Goal: Check status

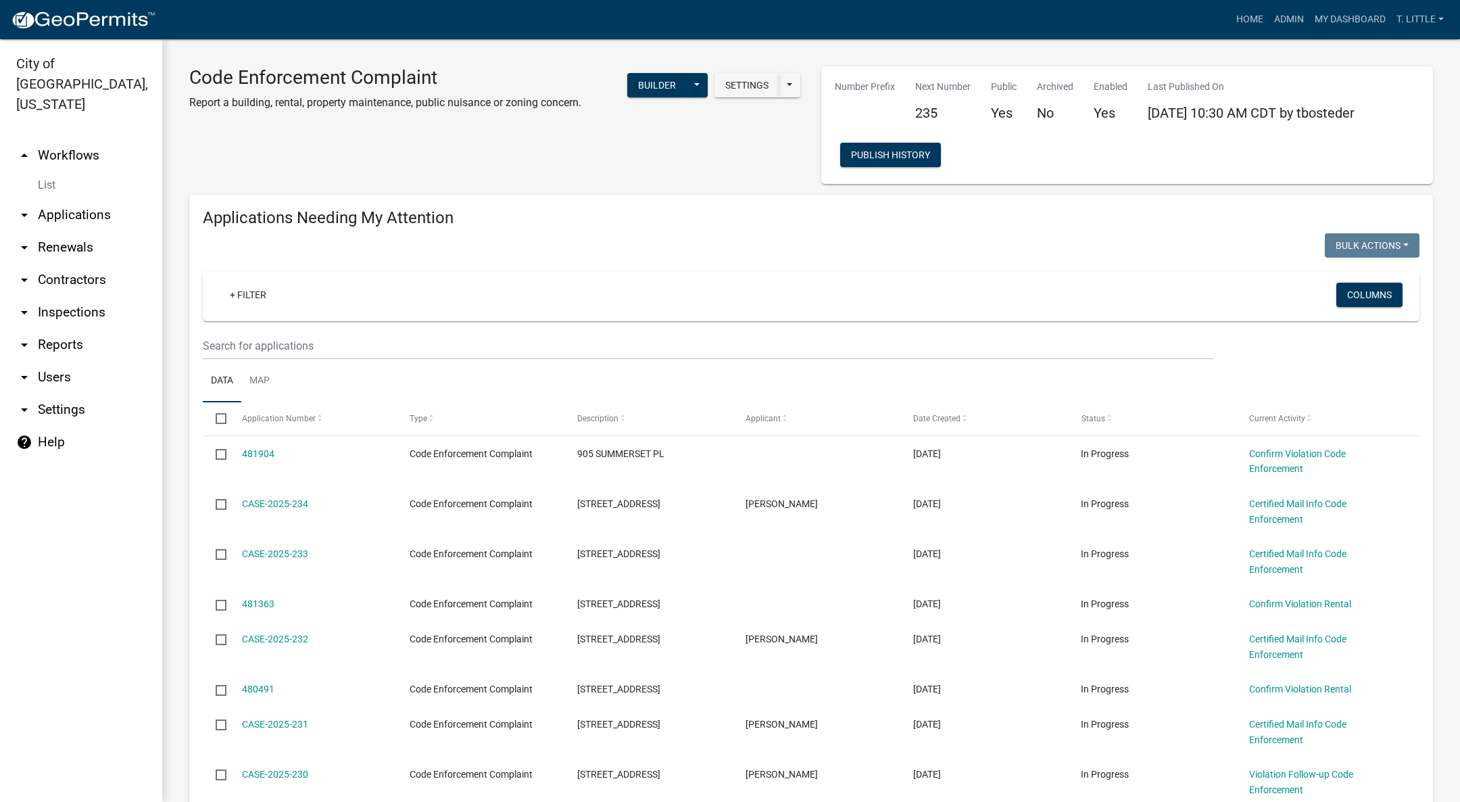
select select "3: 100"
click at [1286, 10] on link "Admin" at bounding box center [1289, 20] width 41 height 26
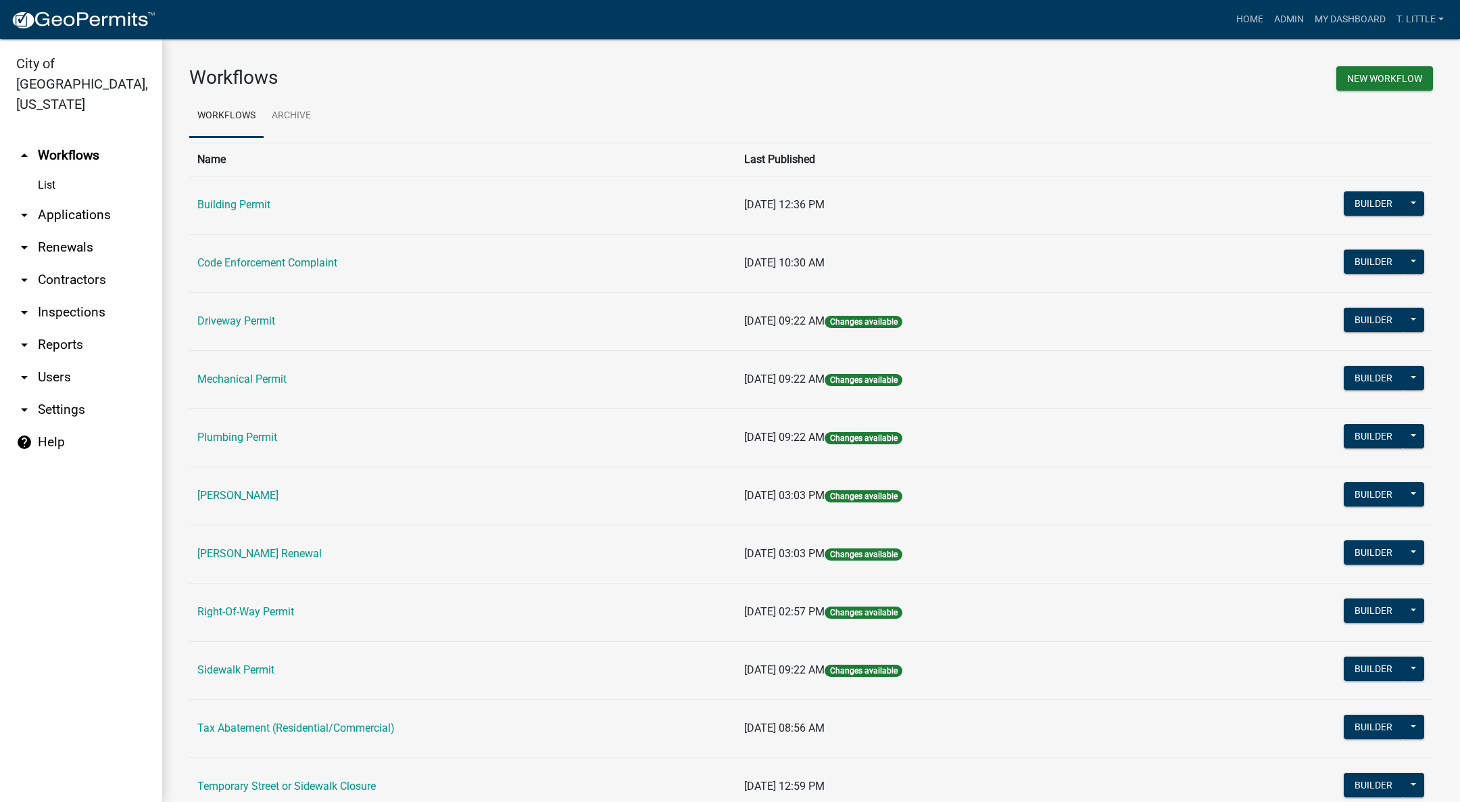
click at [218, 193] on td "Building Permit" at bounding box center [462, 205] width 547 height 58
click at [215, 197] on td "Building Permit" at bounding box center [462, 205] width 547 height 58
click at [215, 205] on link "Building Permit" at bounding box center [233, 204] width 73 height 13
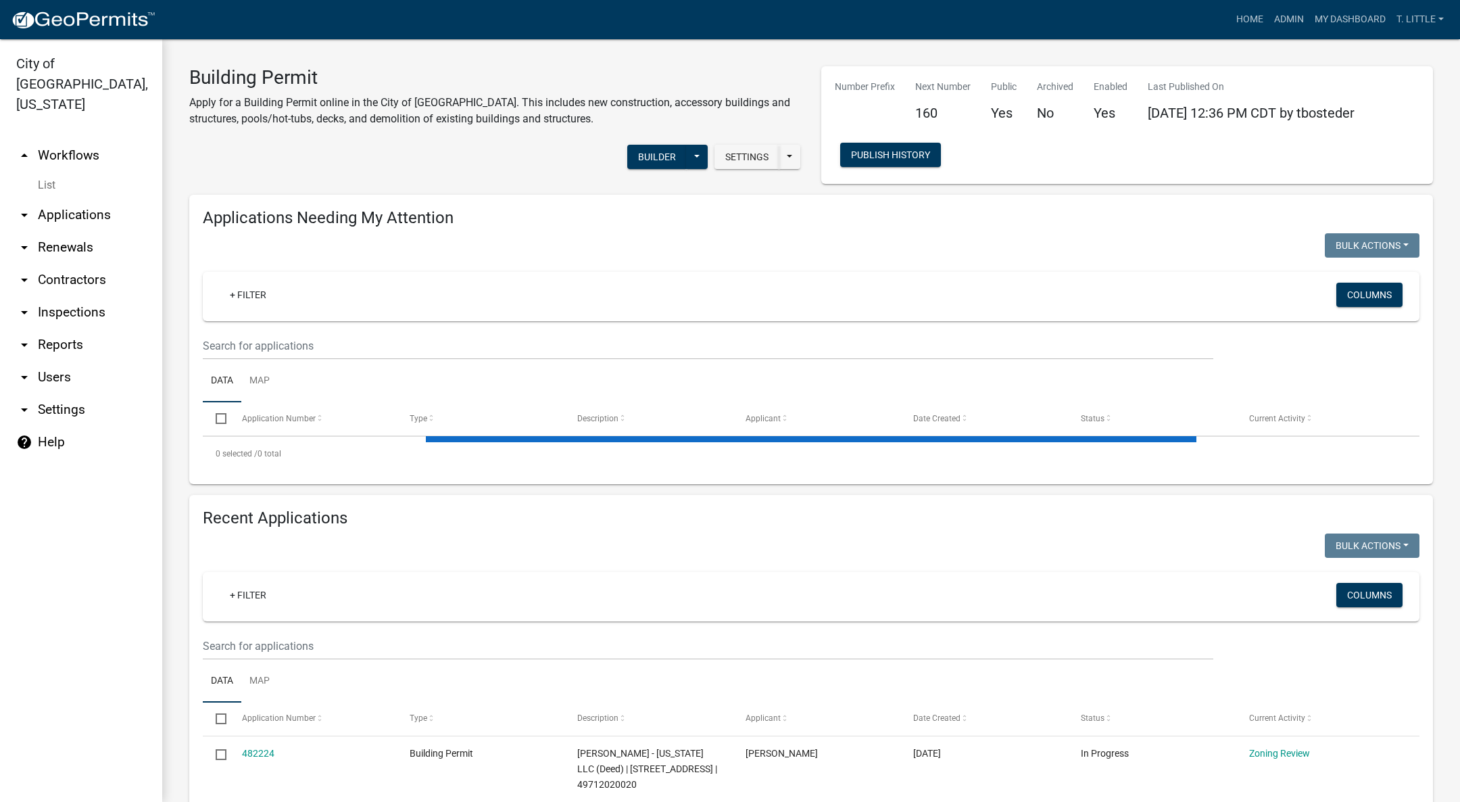
select select "3: 100"
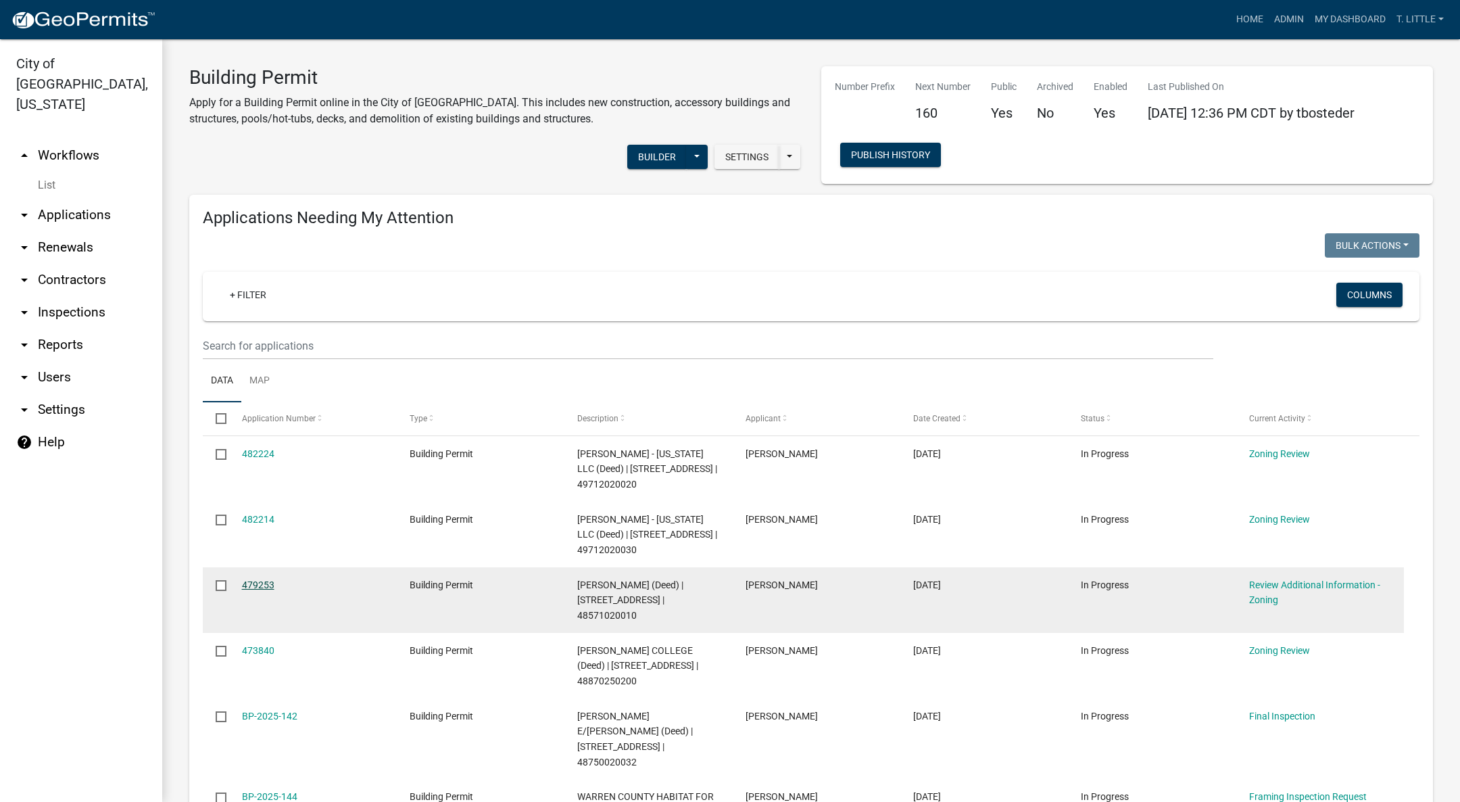
click at [251, 579] on link "479253" at bounding box center [258, 584] width 32 height 11
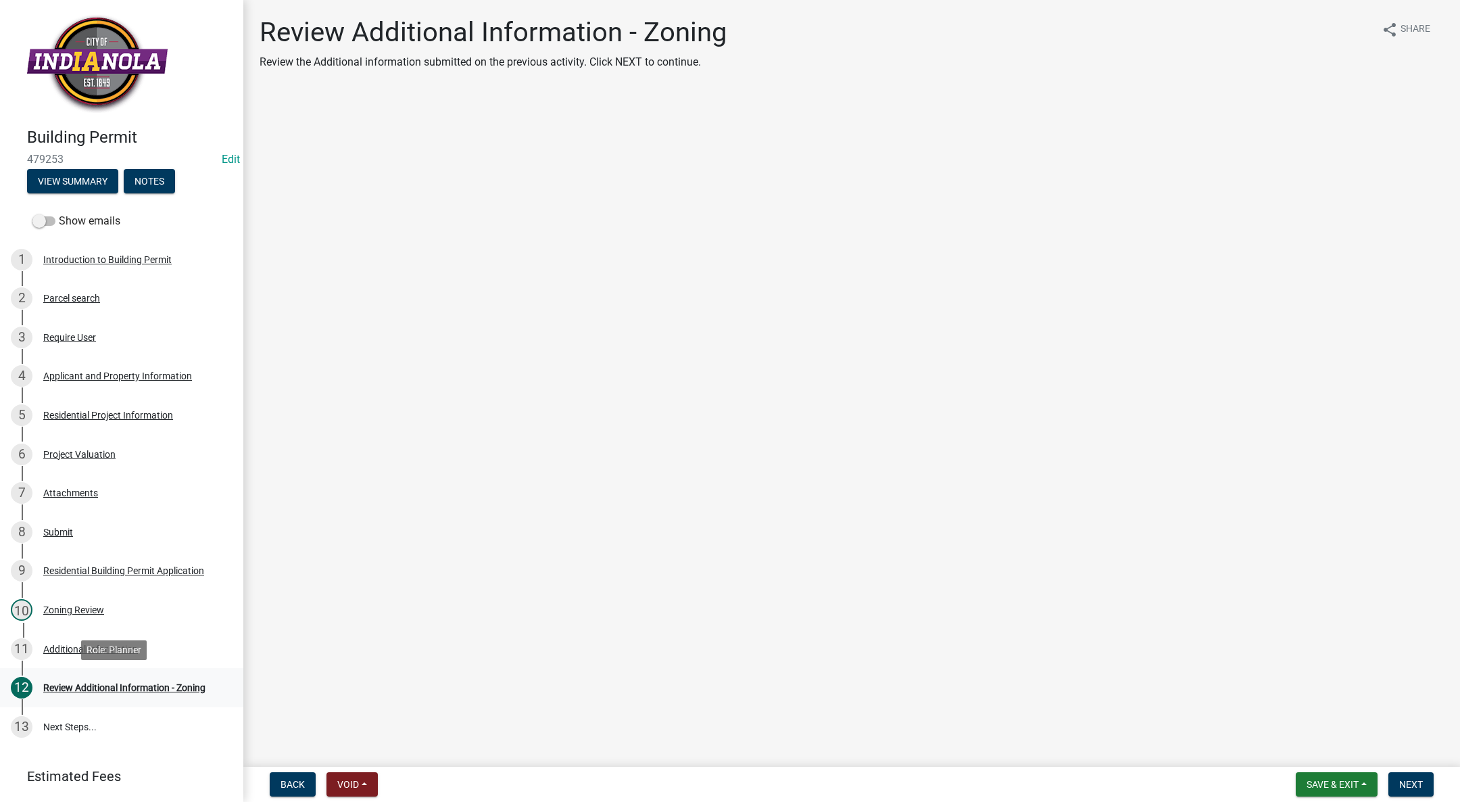
click at [155, 683] on div "Review Additional Information - Zoning" at bounding box center [124, 687] width 162 height 9
click at [62, 178] on button "View Summary" at bounding box center [72, 181] width 91 height 24
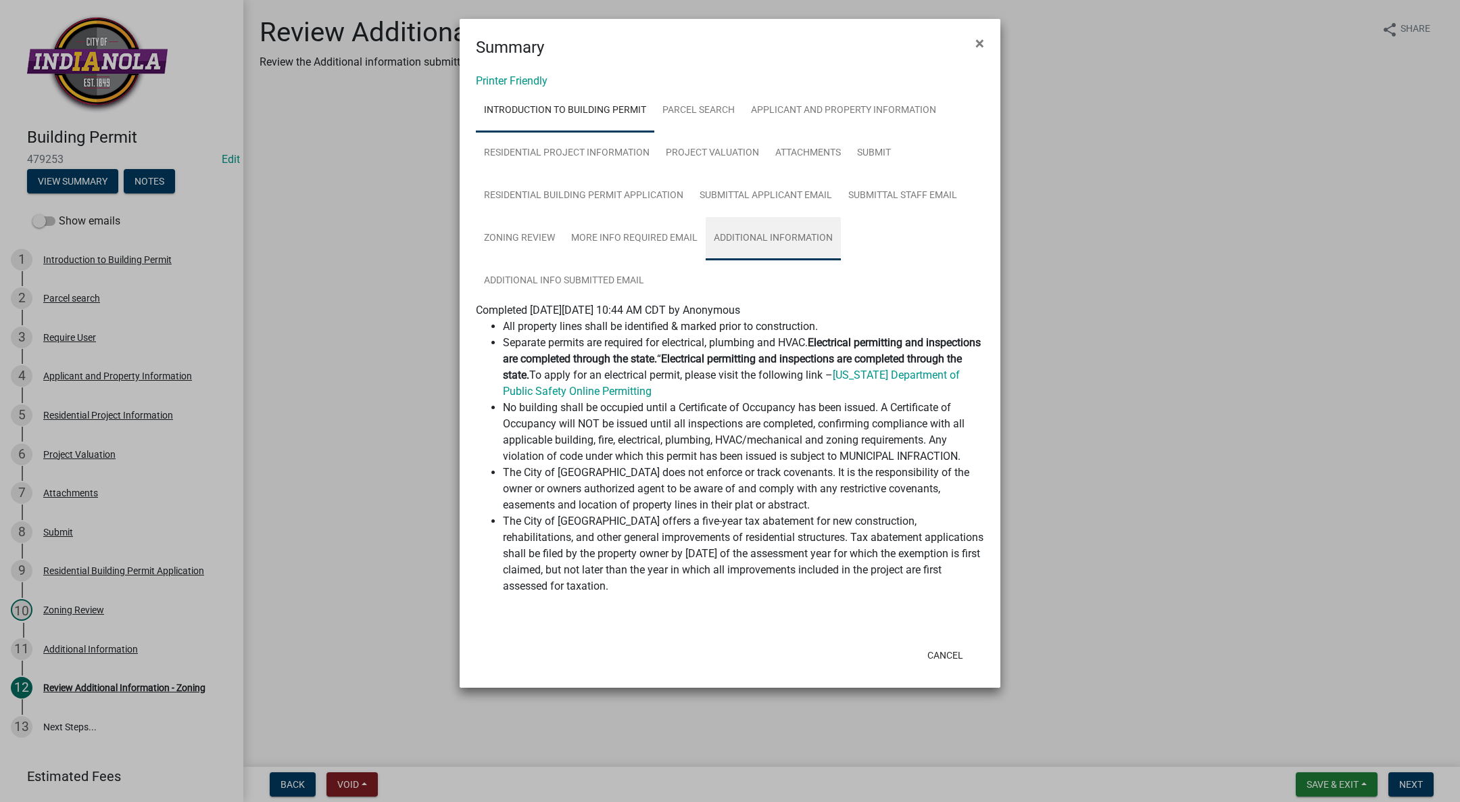
click at [783, 233] on link "Additional Information" at bounding box center [773, 238] width 135 height 43
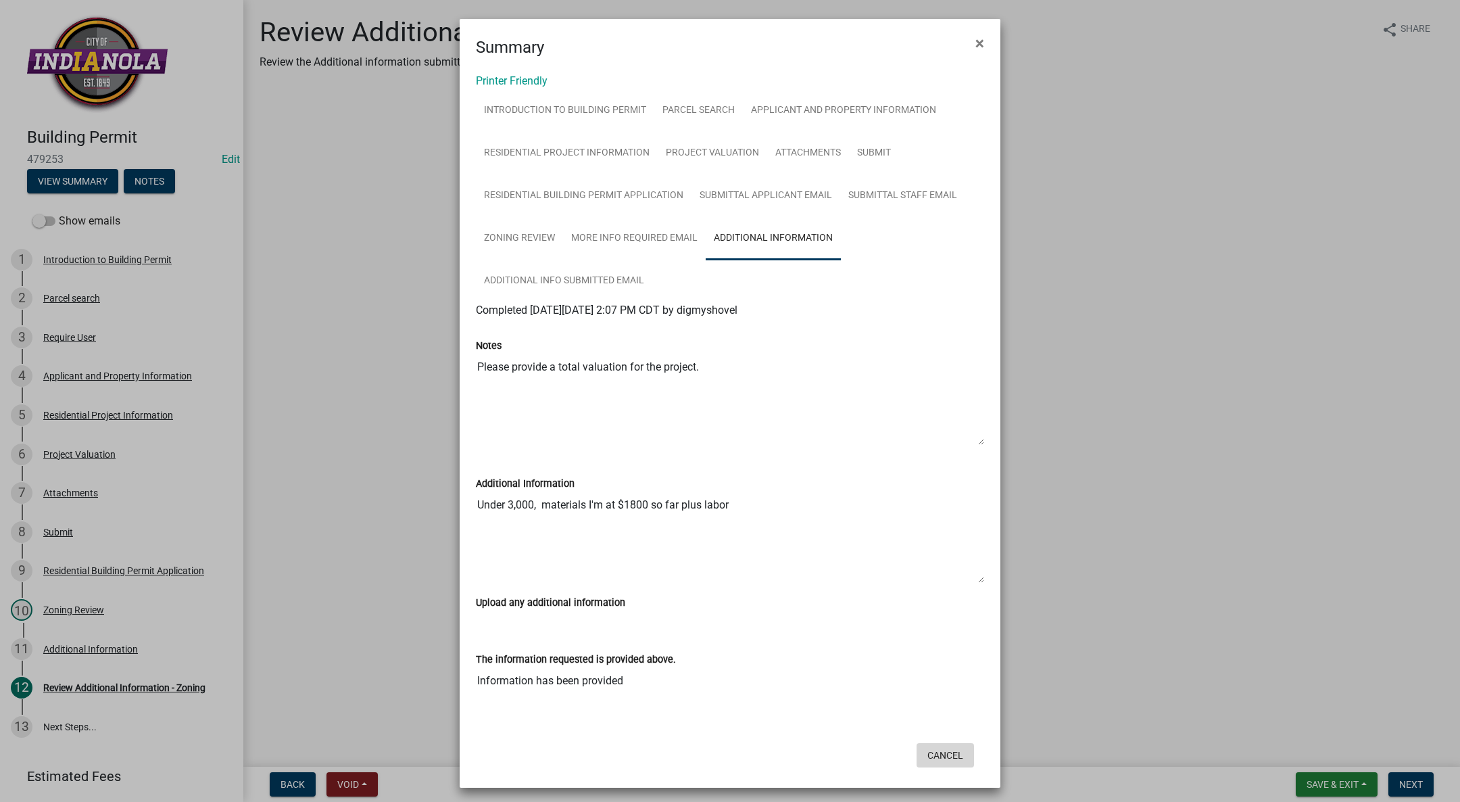
click at [932, 752] on button "Cancel" at bounding box center [945, 755] width 57 height 24
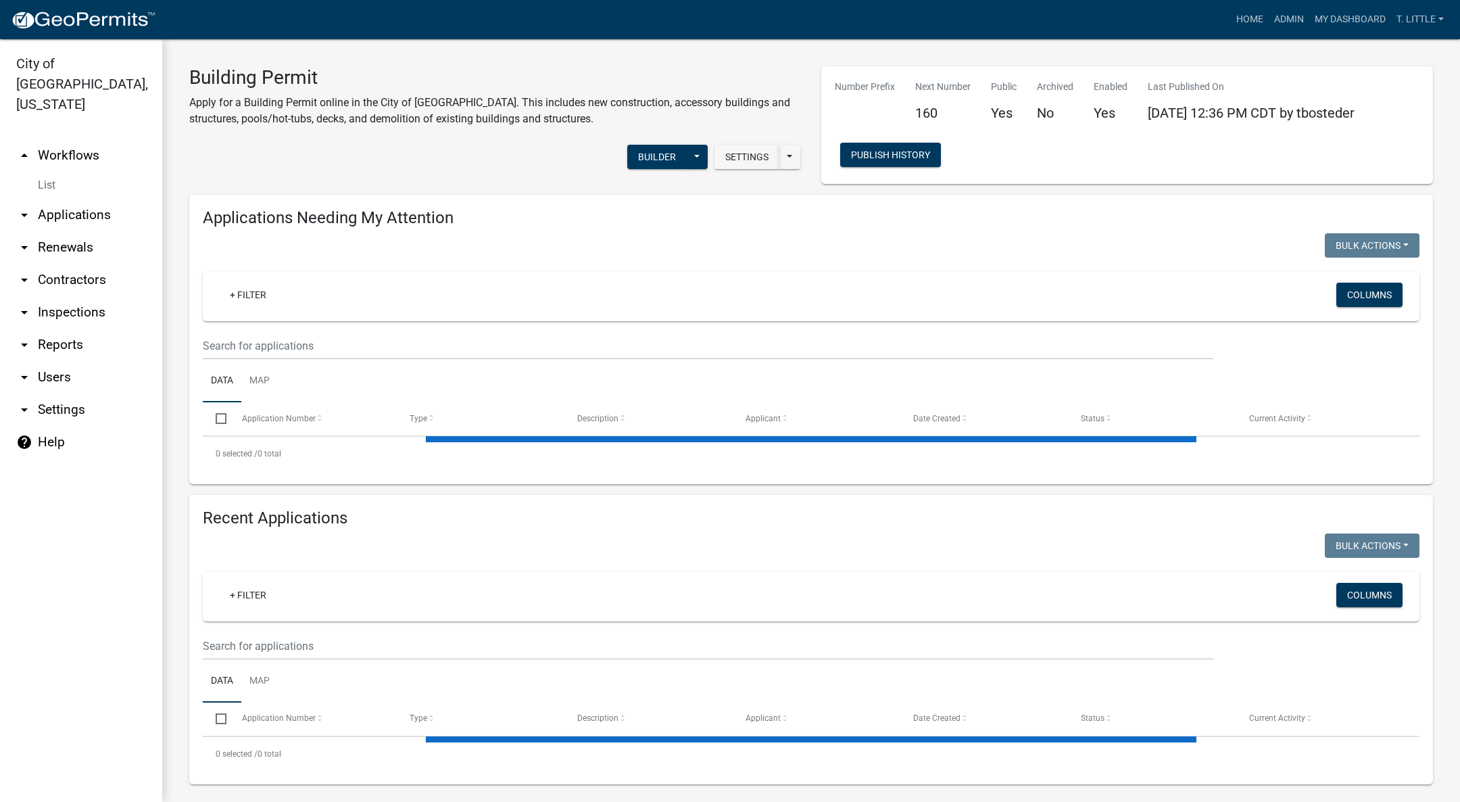
select select "3: 100"
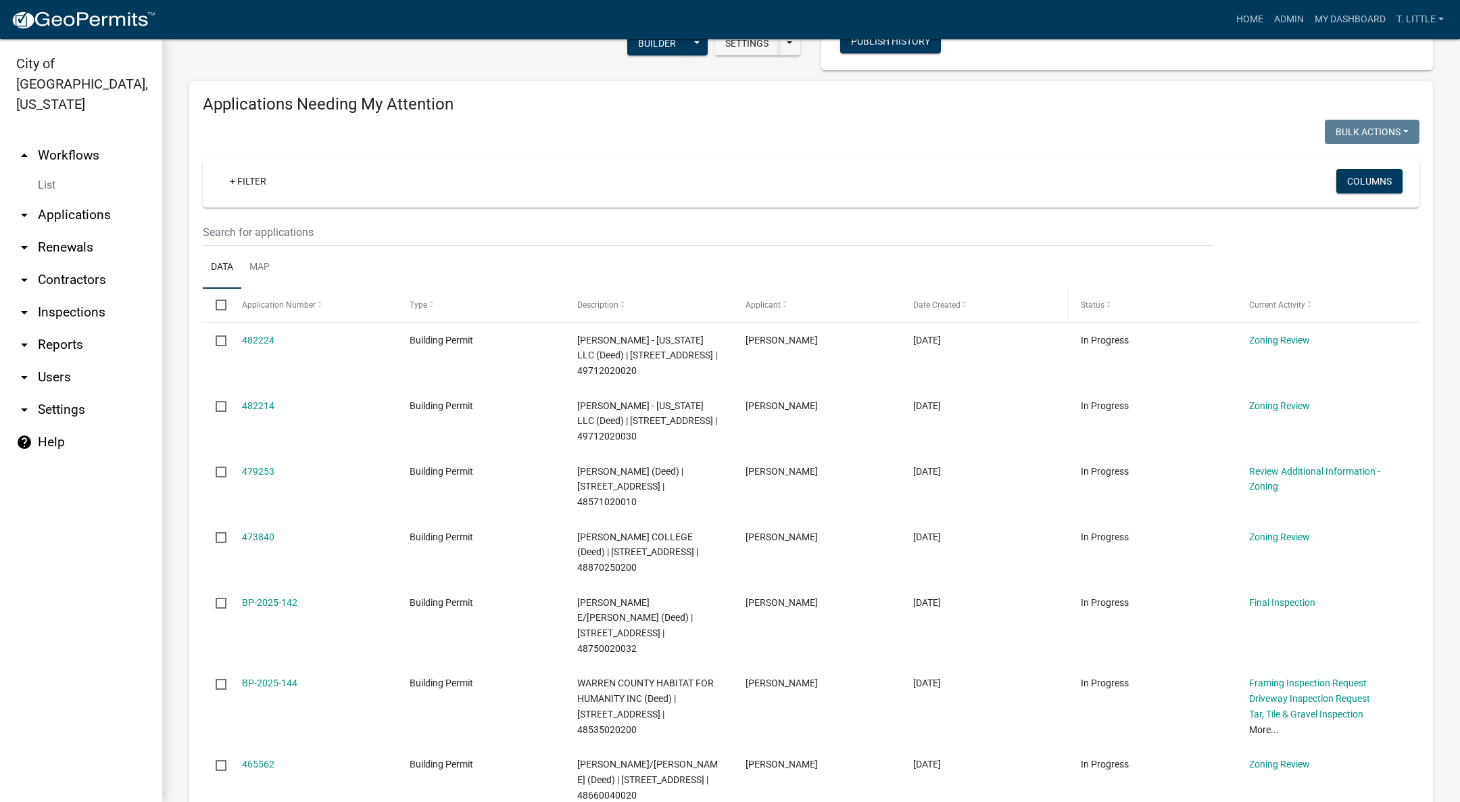
scroll to position [101, 0]
